Goal: Transaction & Acquisition: Purchase product/service

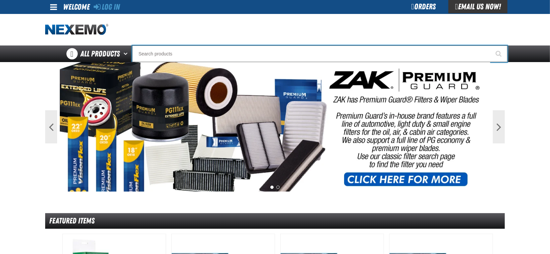
click at [140, 52] on input "Search" at bounding box center [319, 53] width 375 height 17
type input "se"
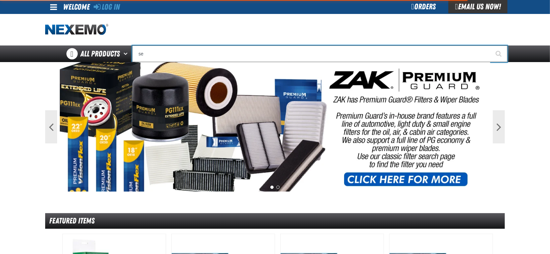
type input "se HABLA"
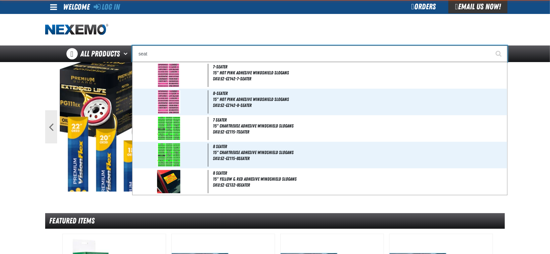
type input "seat"
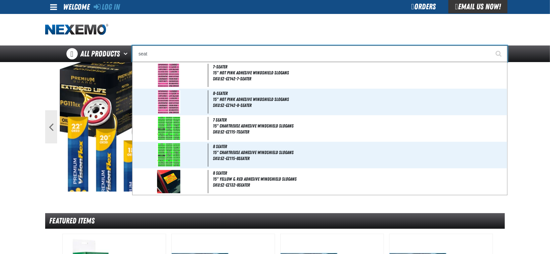
type input "seat Covers replaces mt-60500"
type input "seat co"
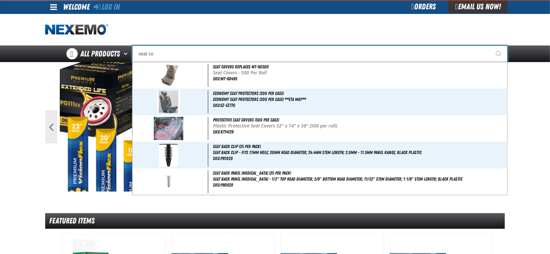
type input "seat covers replaces mt-60500"
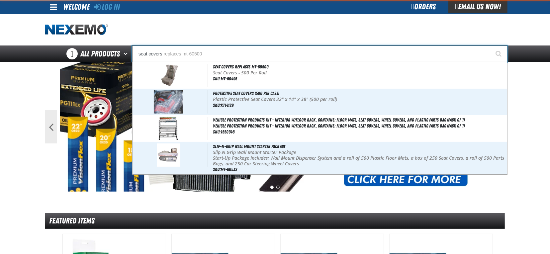
type input "seat covers"
click at [491, 45] on button "Start Searching" at bounding box center [499, 53] width 17 height 17
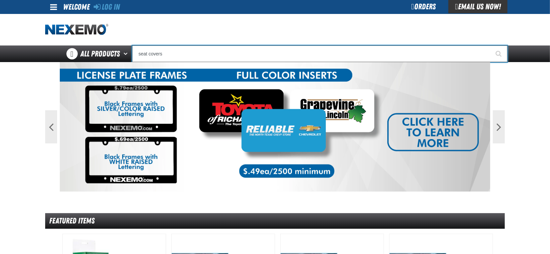
click at [168, 54] on input "seat covers" at bounding box center [319, 53] width 375 height 17
click at [491, 45] on button "Start Searching" at bounding box center [499, 53] width 17 height 17
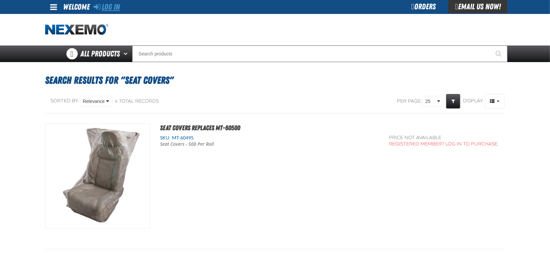
click at [116, 5] on link "Log In" at bounding box center [107, 6] width 26 height 9
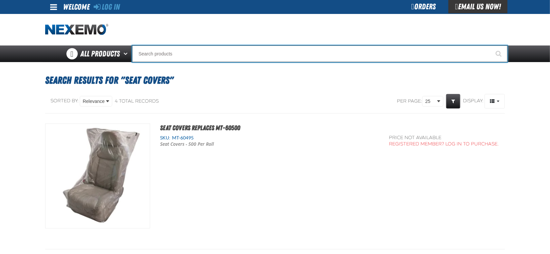
click at [164, 51] on input "Search" at bounding box center [319, 53] width 375 height 17
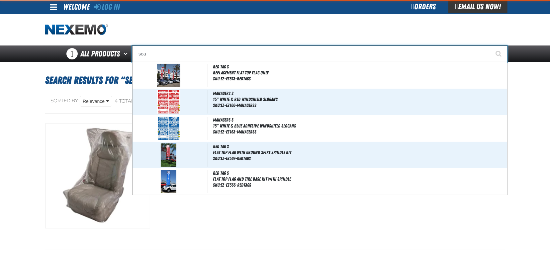
type input "seat"
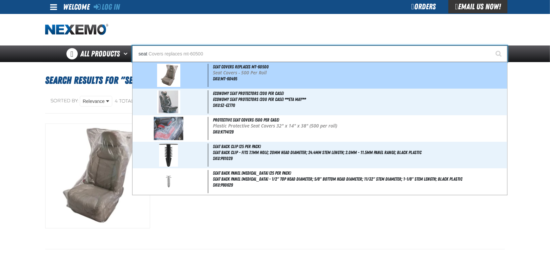
type input "seat Covers replaces mt-60500"
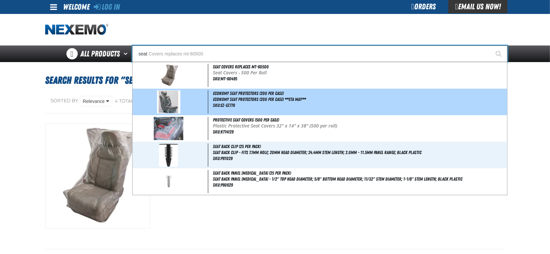
click at [253, 96] on span "Economy Seat Protectors (200 per case)" at bounding box center [248, 93] width 71 height 5
type input "Economy Seat Protectors (200 per case)"
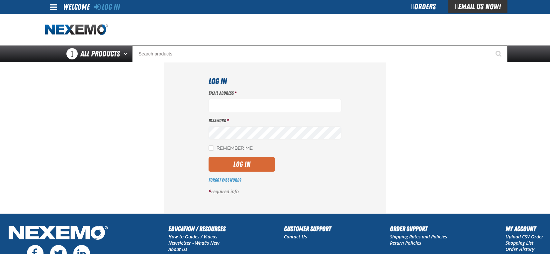
type input "mvanwie@nexemo.com"
click at [254, 163] on button "Log In" at bounding box center [241, 164] width 66 height 15
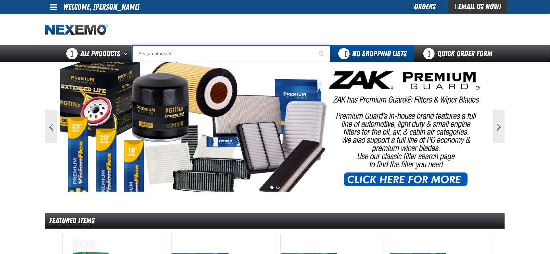
click at [164, 52] on input "Search" at bounding box center [231, 53] width 198 height 17
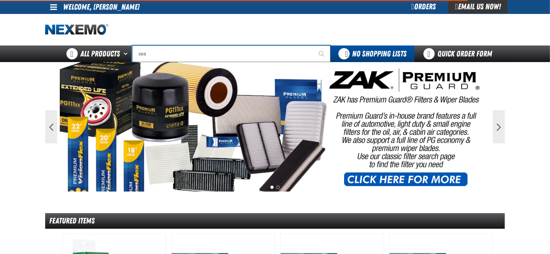
type input "seat"
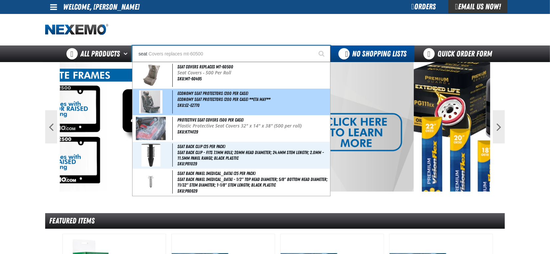
type input "seat Covers replaces mt-60500"
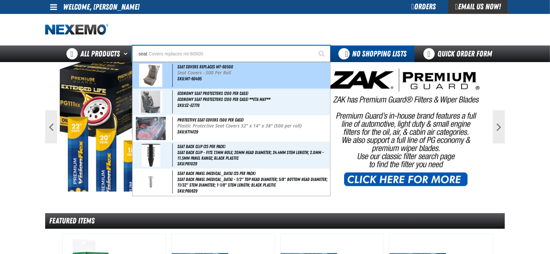
click at [195, 73] on p "Seat Covers - 500 Per Roll" at bounding box center [252, 73] width 151 height 6
type input "Seat Covers replaces mt-60500"
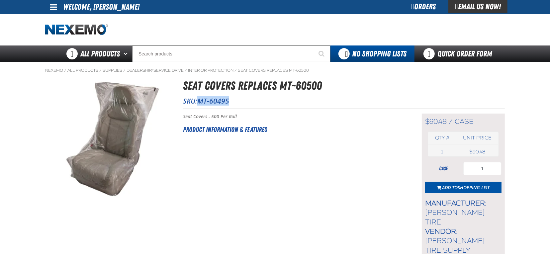
drag, startPoint x: 200, startPoint y: 99, endPoint x: 228, endPoint y: 98, distance: 28.2
click at [228, 98] on span "MT-60495" at bounding box center [213, 100] width 32 height 9
copy span "MT-60495"
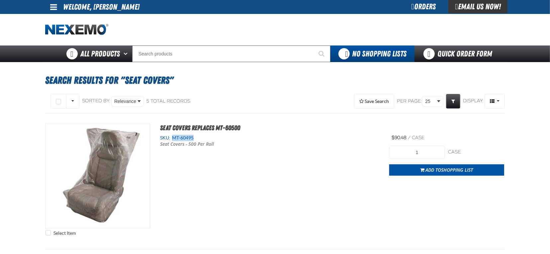
drag, startPoint x: 195, startPoint y: 136, endPoint x: 171, endPoint y: 137, distance: 23.9
click at [171, 137] on div "SKU: MT-60495" at bounding box center [269, 138] width 219 height 6
copy span "MT-60495"
click at [371, 190] on div "Select Item Seat Covers replaces mt-60500 SKU: MT-60495 Seat Covers - 500 Per R…" at bounding box center [274, 181] width 459 height 116
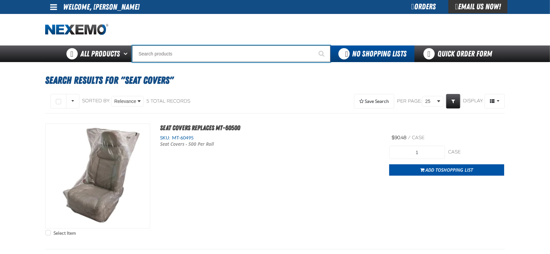
click at [161, 52] on input "Search" at bounding box center [231, 53] width 198 height 17
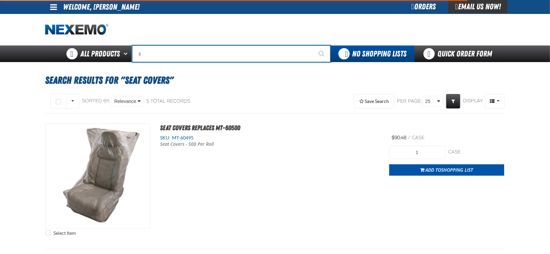
type input "se"
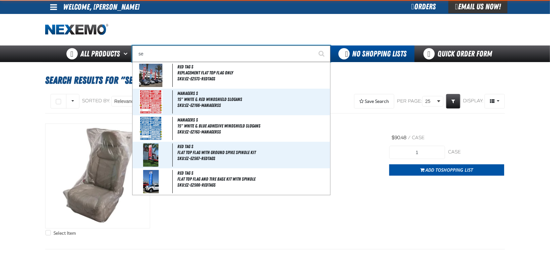
type input "se HABLA"
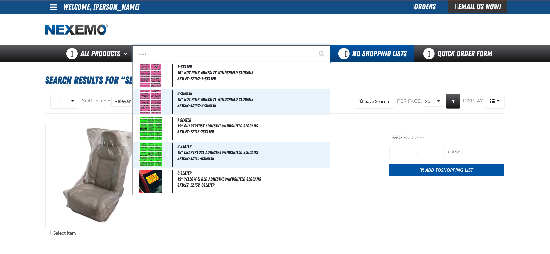
type input "seat"
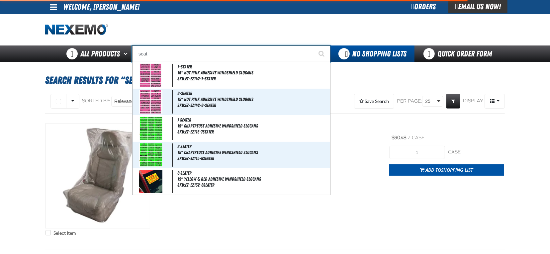
type input "seat Covers replaces mt-60500"
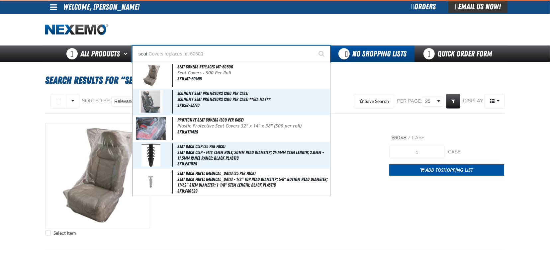
type input "seat"
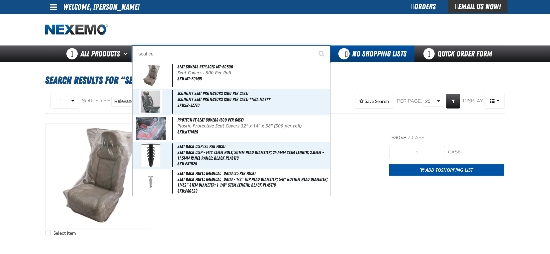
type input "seat cov"
type input "seat covers replaces mt-60500"
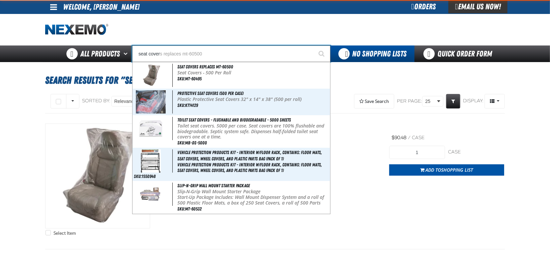
type input "seat covers"
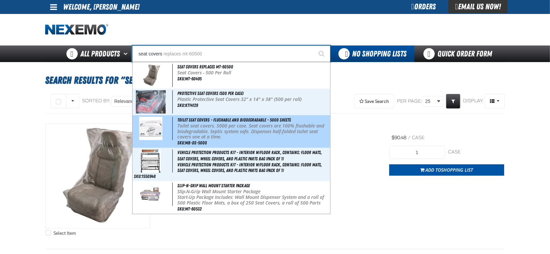
type input "seat covers replaces mt-60500"
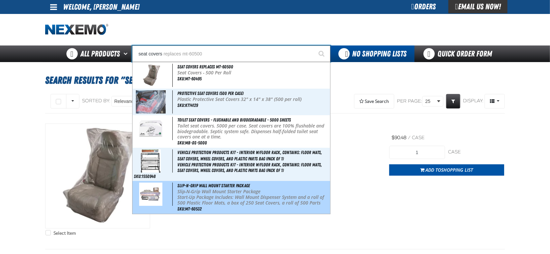
click at [211, 192] on p "Slip-N-Grip Wall Mount Starter Package" at bounding box center [252, 192] width 151 height 6
type input "Slip-N-Grip Wall Mount Starter Package"
